Goal: Navigation & Orientation: Find specific page/section

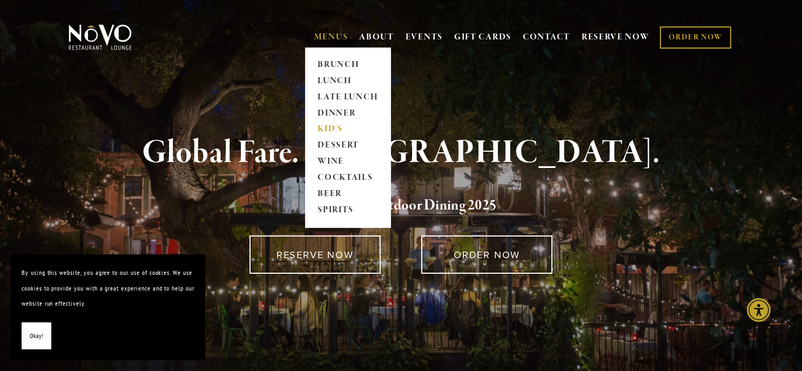
click at [321, 131] on link "KID'S" at bounding box center [347, 129] width 67 height 16
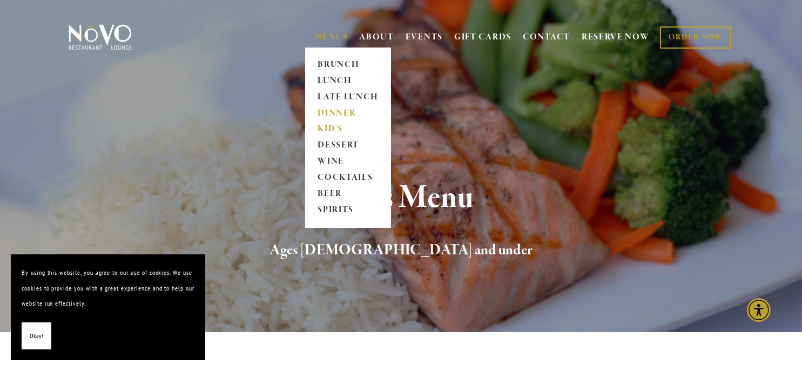
click at [335, 107] on link "DINNER" at bounding box center [347, 113] width 67 height 16
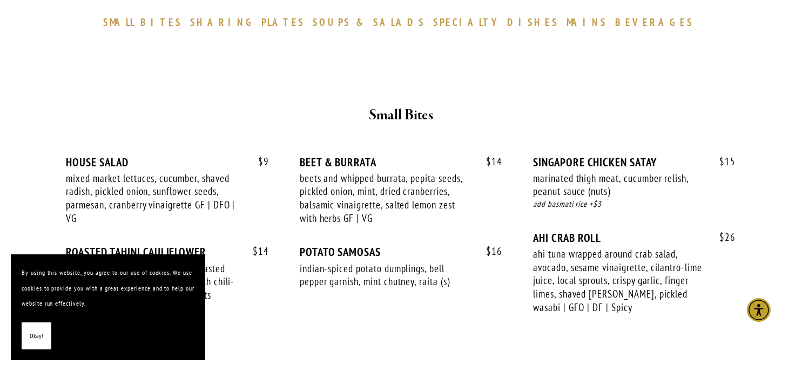
scroll to position [378, 0]
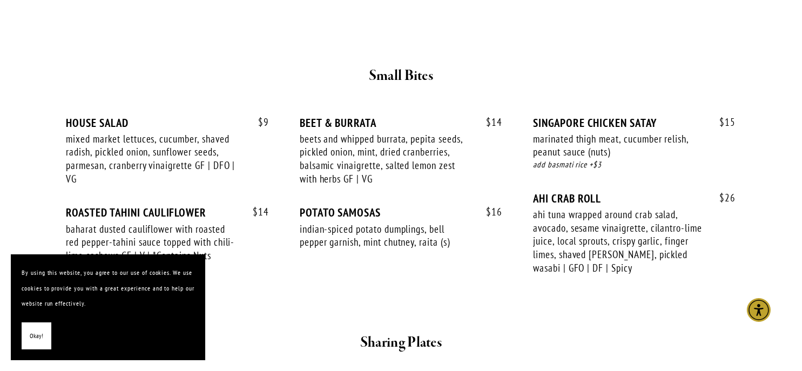
click at [39, 335] on span "Okay!" at bounding box center [36, 336] width 13 height 16
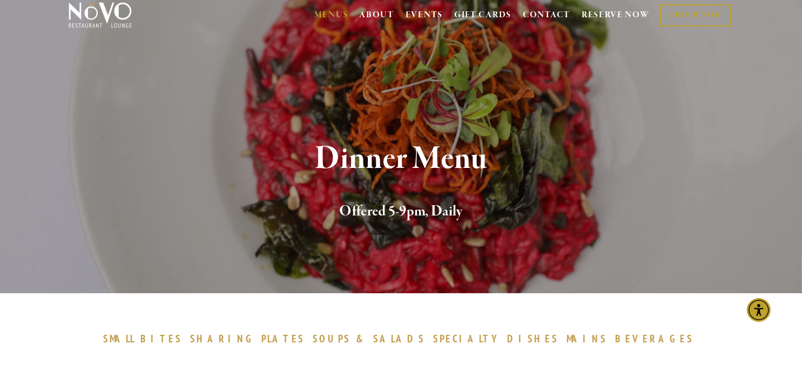
scroll to position [0, 0]
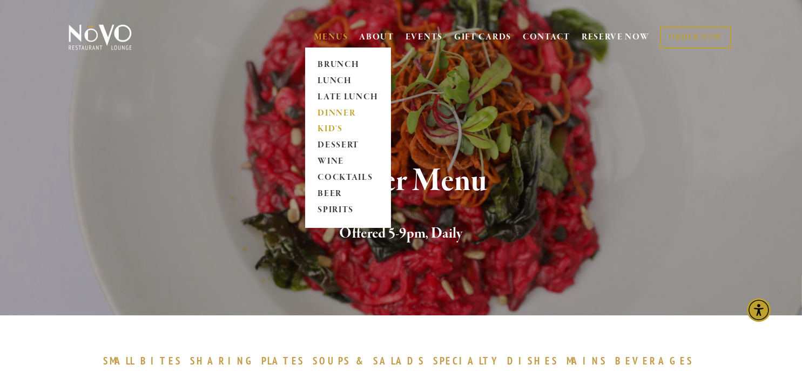
click at [329, 127] on link "KID'S" at bounding box center [347, 129] width 67 height 16
